Goal: Find specific page/section: Find specific page/section

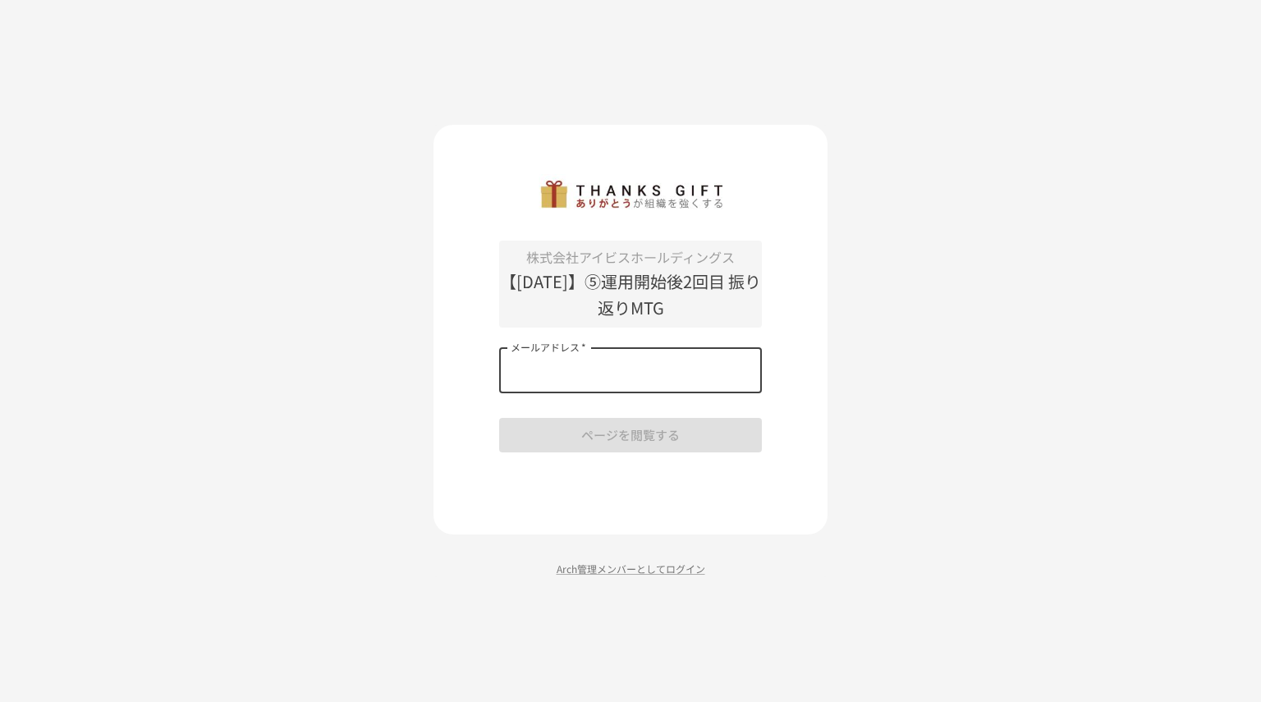
click at [641, 365] on input "メールアドレス   *" at bounding box center [630, 370] width 263 height 46
type input "**********"
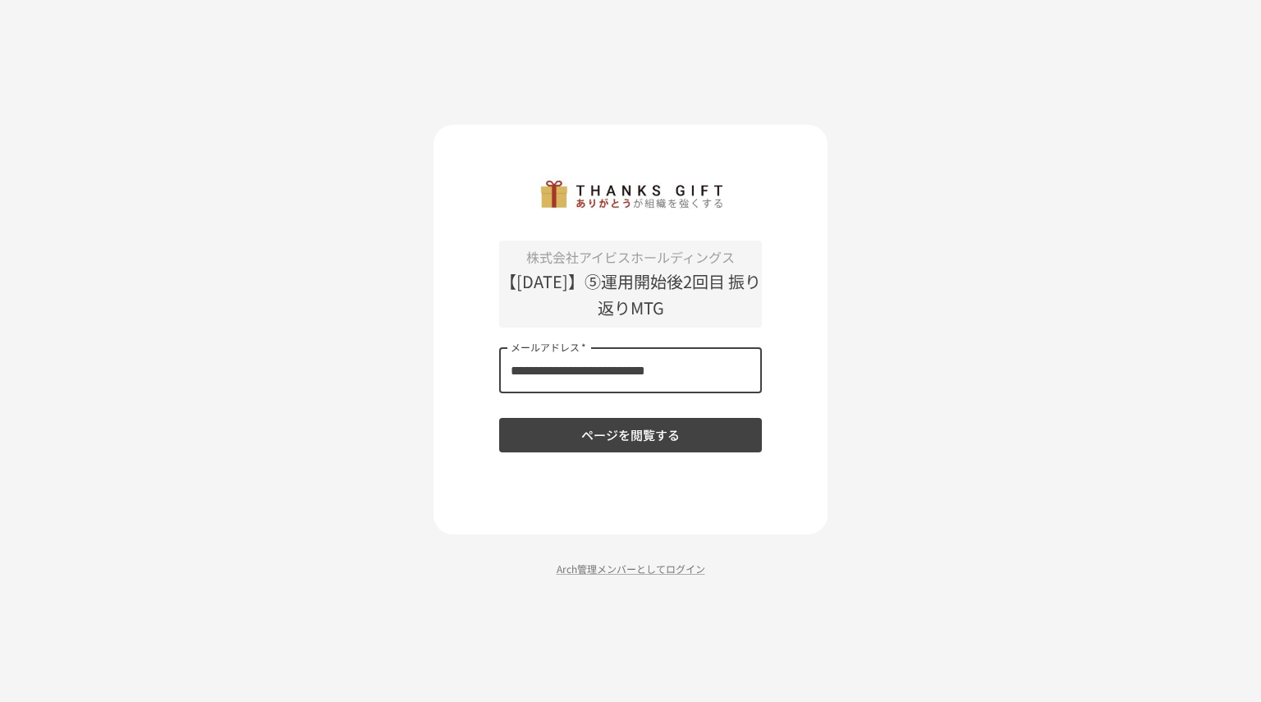
click at [612, 439] on button "ページを閲覧する" at bounding box center [630, 435] width 263 height 34
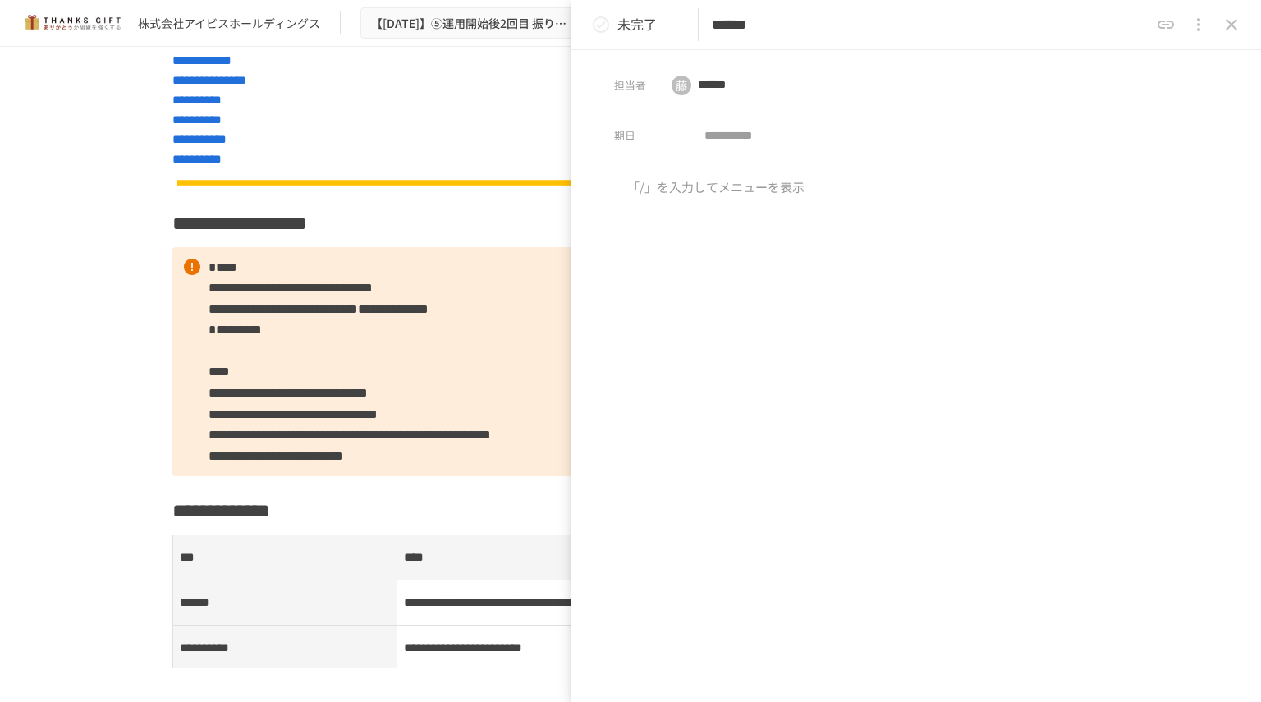
scroll to position [979, 0]
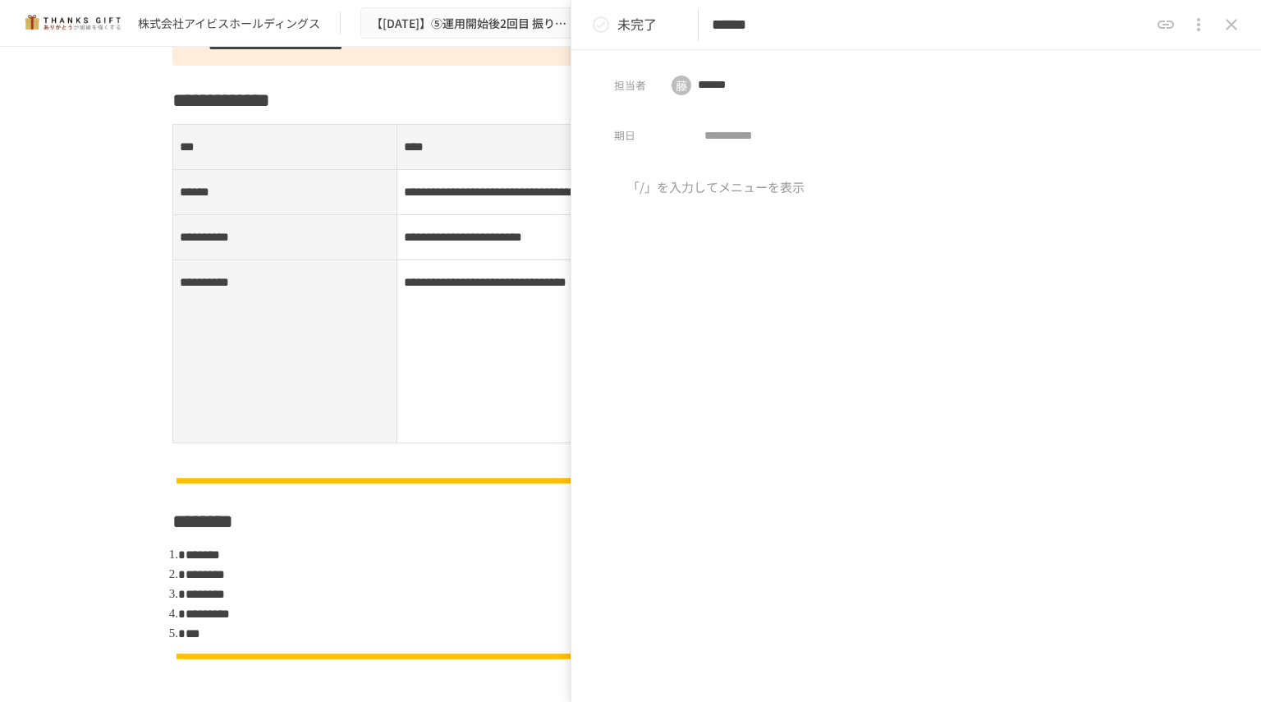
click at [600, 22] on icon "status" at bounding box center [601, 25] width 20 height 20
click at [1234, 16] on icon "close drawer" at bounding box center [1232, 25] width 20 height 20
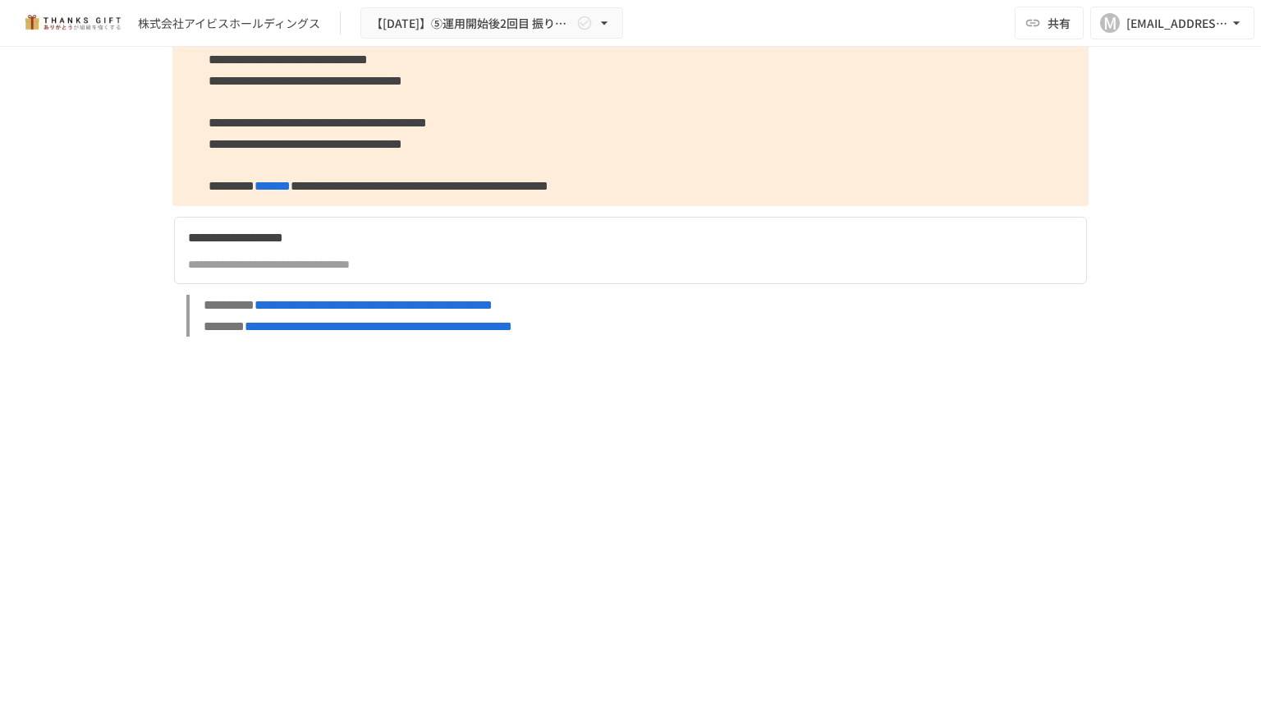
scroll to position [12339, 0]
